Goal: Task Accomplishment & Management: Manage account settings

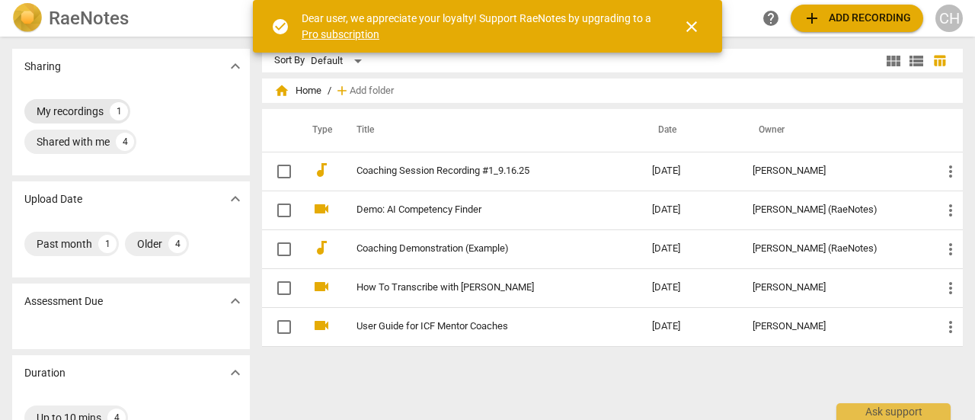
click at [103, 110] on div "My recordings" at bounding box center [70, 111] width 67 height 15
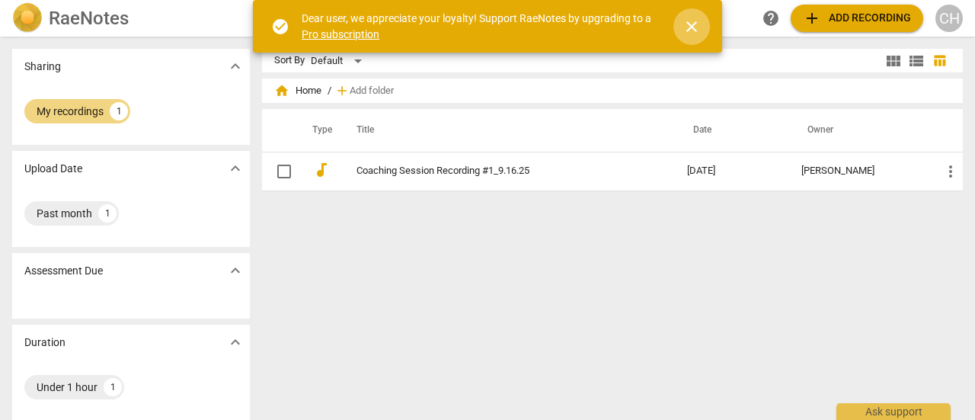
click at [688, 31] on span "close" at bounding box center [691, 27] width 18 height 18
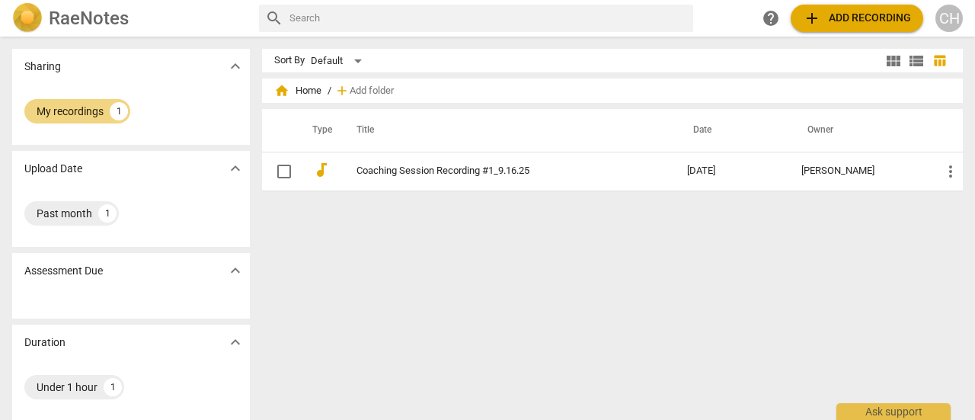
click at [298, 94] on span "home Home" at bounding box center [297, 90] width 47 height 15
click at [86, 218] on div "Past month" at bounding box center [65, 213] width 56 height 15
click at [29, 14] on img at bounding box center [27, 18] width 30 height 30
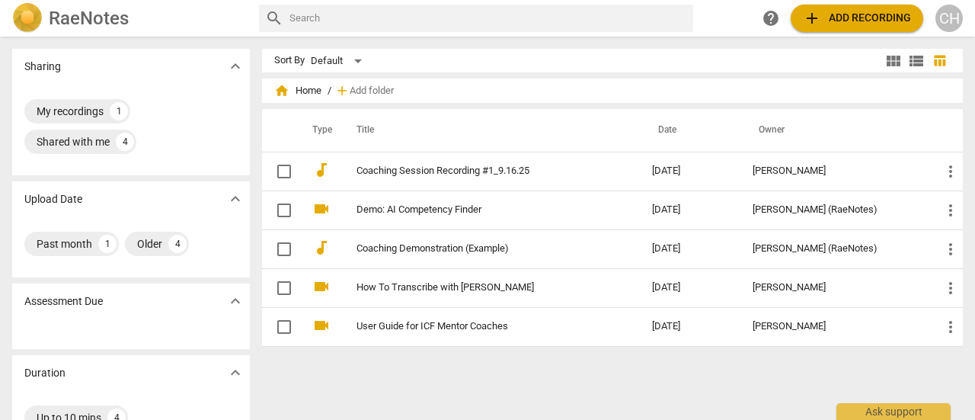
click at [955, 17] on div "CH" at bounding box center [948, 18] width 27 height 27
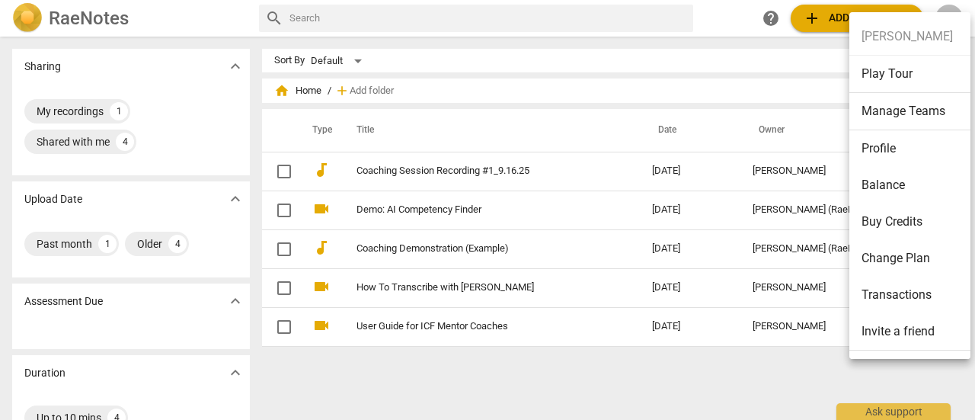
click at [891, 150] on li "Profile" at bounding box center [912, 148] width 126 height 37
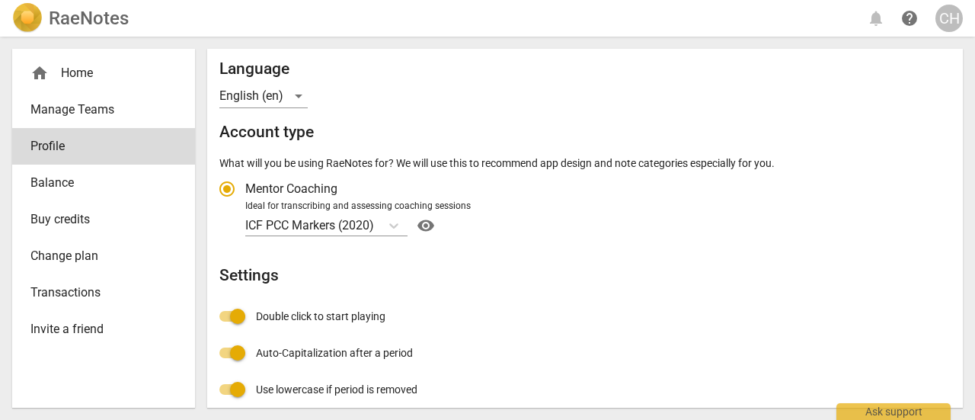
scroll to position [178, 0]
click at [852, 262] on div "Profile E-mail [EMAIL_ADDRESS][DOMAIN_NAME] edit First name [PERSON_NAME] Last …" at bounding box center [584, 217] width 731 height 669
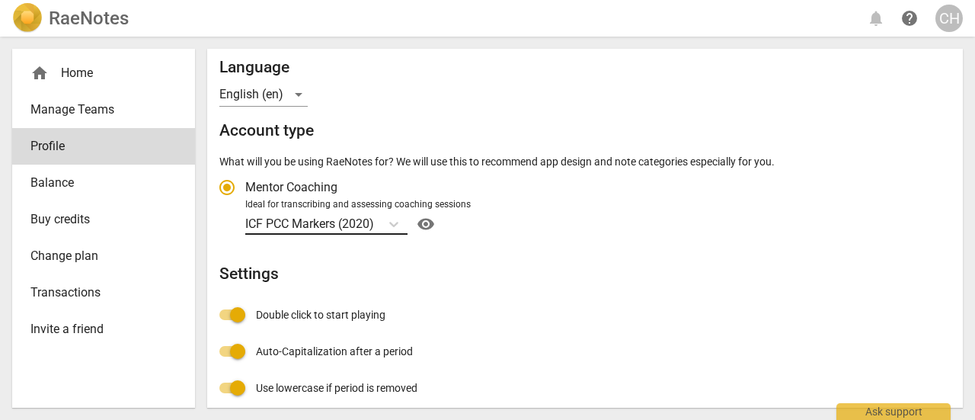
click at [362, 0] on body "RaeNotes notifications help CH home Home Manage Teams Profile Balance Buy credi…" at bounding box center [487, 0] width 975 height 0
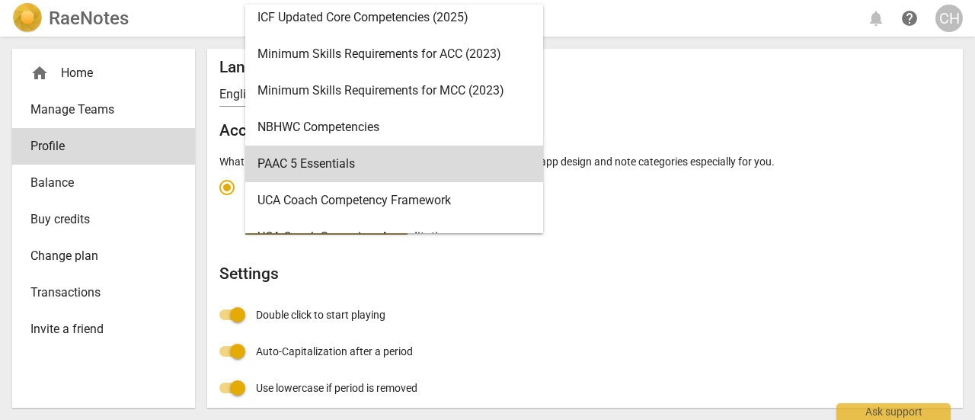
scroll to position [352, 0]
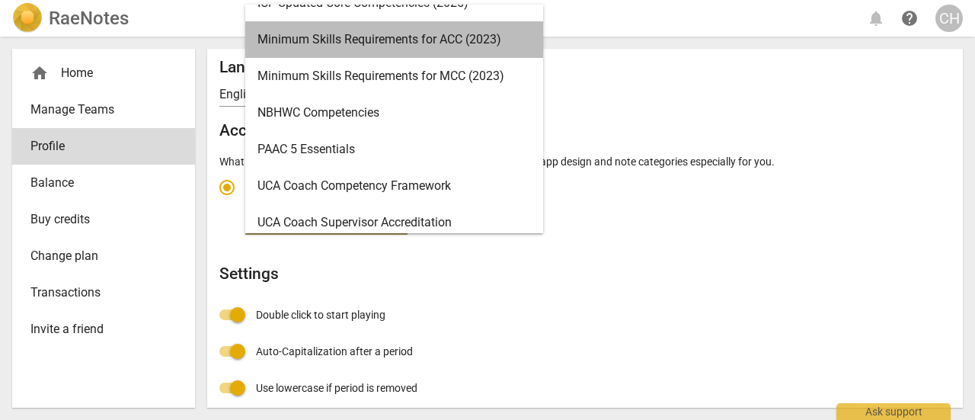
click at [445, 43] on div "Minimum Skills Requirements for ACC (2023)" at bounding box center [394, 39] width 298 height 37
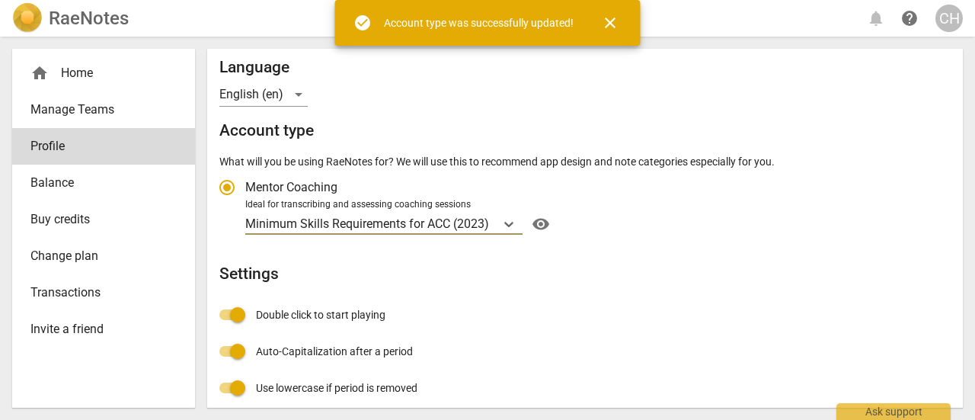
radio input "false"
